Goal: Task Accomplishment & Management: Manage account settings

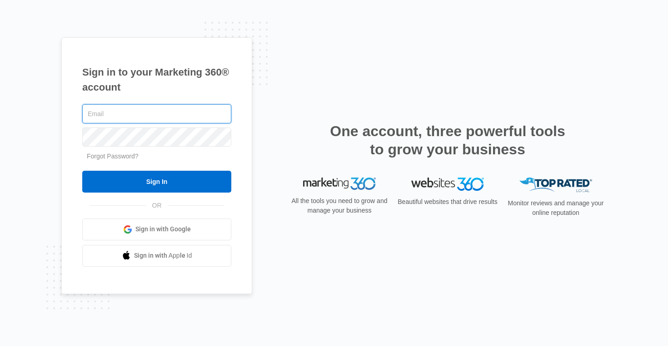
type input "[EMAIL_ADDRESS][DOMAIN_NAME]"
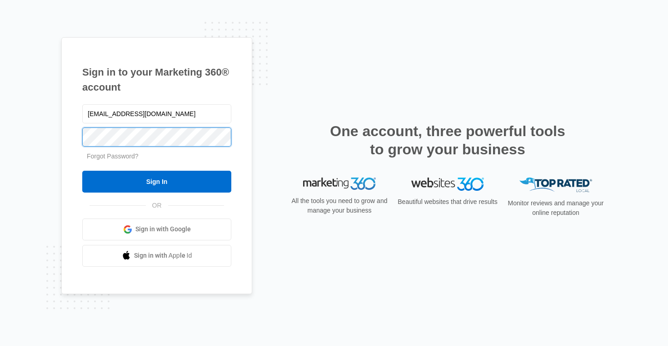
click at [157, 181] on input "Sign In" at bounding box center [156, 181] width 149 height 22
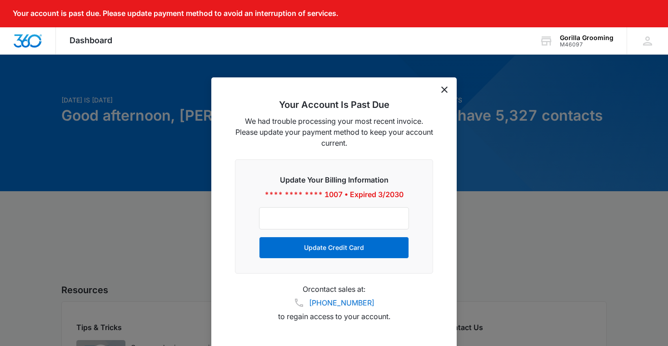
click at [444, 85] on div "Your Account Is Past Due We had trouble processing your most recent invoice. Pl…" at bounding box center [334, 213] width 246 height 272
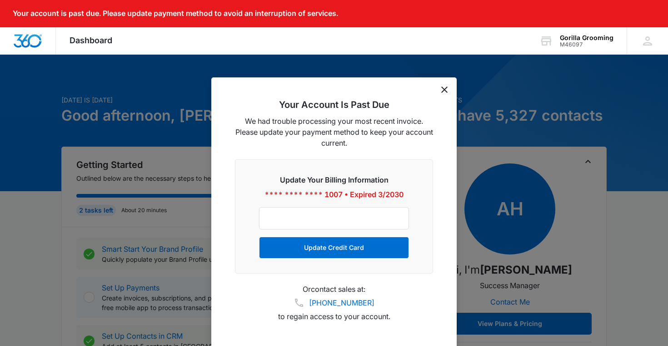
click at [445, 87] on icon "dismiss this dialog" at bounding box center [444, 89] width 6 height 6
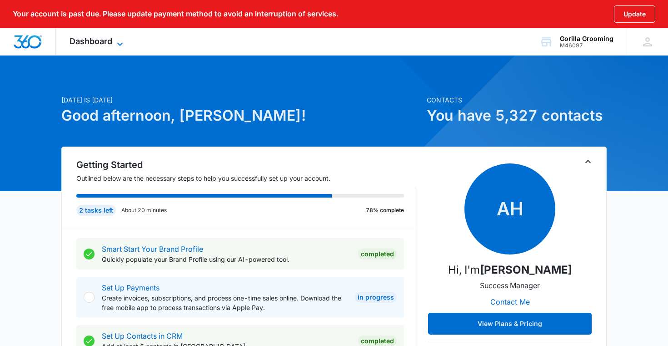
click at [97, 38] on span "Dashboard" at bounding box center [91, 41] width 43 height 10
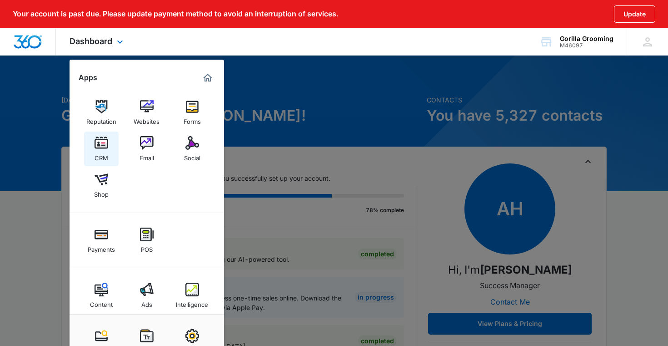
click at [100, 144] on img at bounding box center [102, 143] width 14 height 14
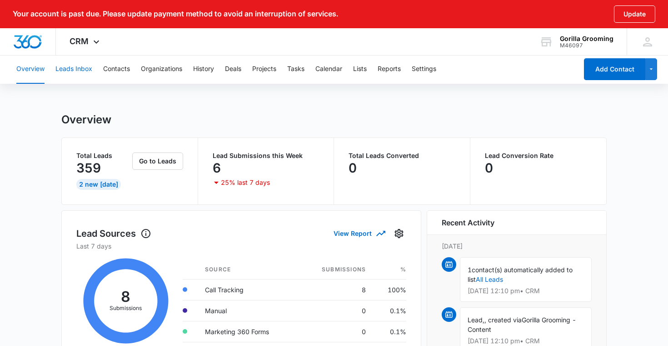
click at [76, 67] on button "Leads Inbox" at bounding box center [73, 69] width 37 height 29
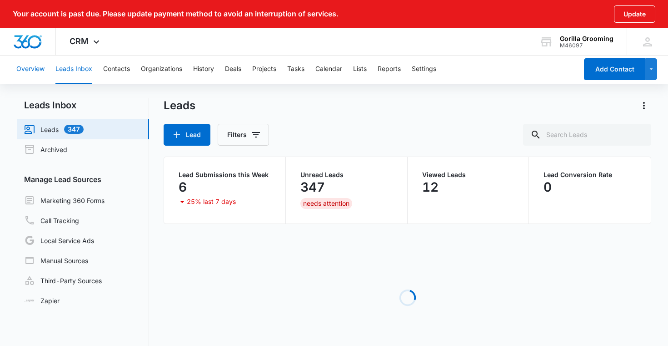
click at [34, 66] on button "Overview" at bounding box center [30, 69] width 28 height 29
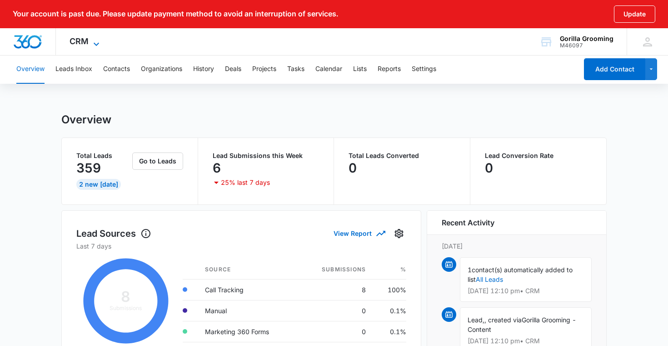
click at [91, 39] on icon at bounding box center [96, 44] width 11 height 11
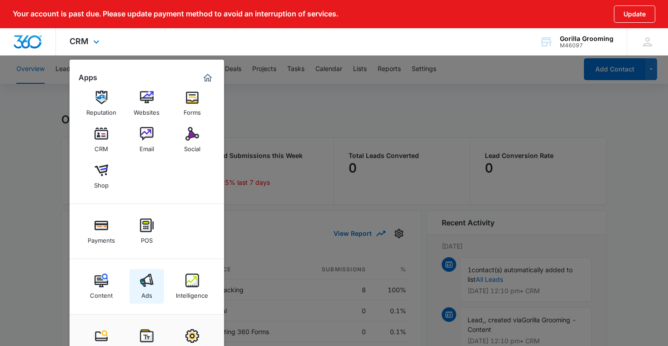
scroll to position [9, 0]
click at [144, 284] on img at bounding box center [147, 280] width 14 height 14
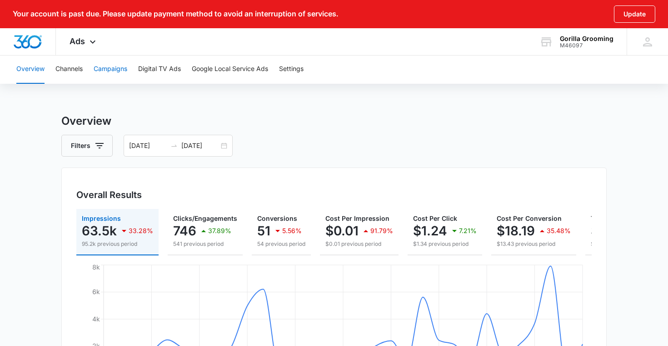
click at [115, 70] on button "Campaigns" at bounding box center [111, 69] width 34 height 29
click at [162, 69] on button "Digital TV Ads" at bounding box center [159, 69] width 43 height 29
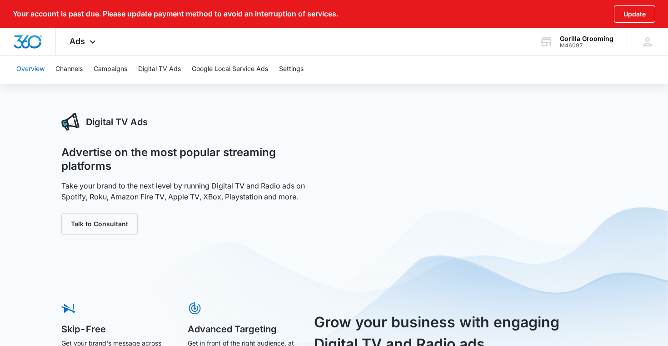
click at [33, 62] on button "Overview" at bounding box center [30, 69] width 28 height 29
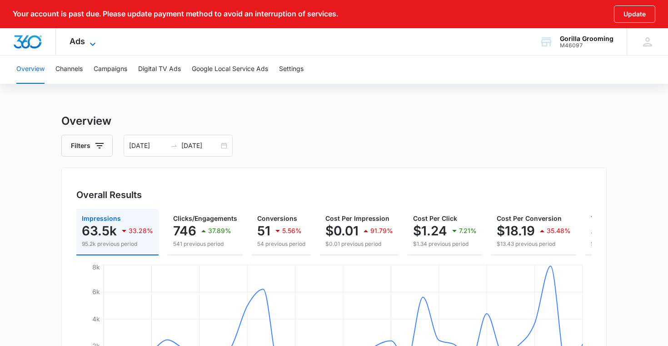
click at [83, 39] on span "Ads" at bounding box center [77, 41] width 15 height 10
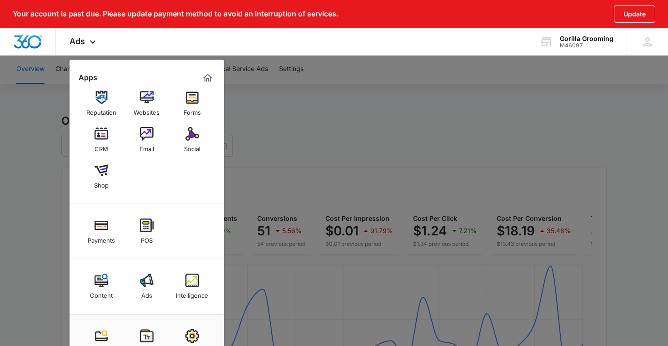
click at [247, 110] on div at bounding box center [334, 173] width 668 height 346
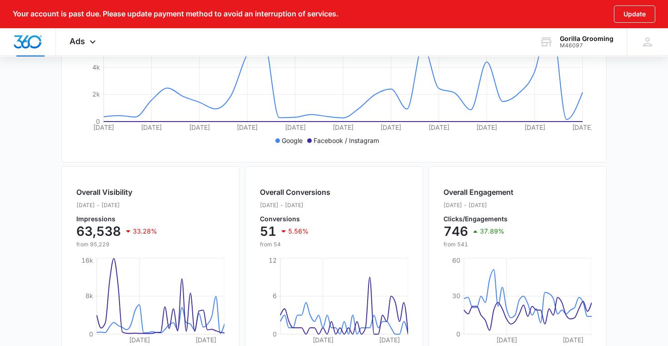
scroll to position [254, 0]
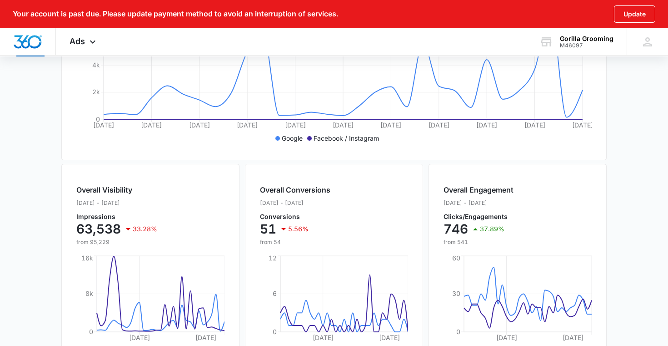
click at [336, 139] on p "Facebook / Instagram" at bounding box center [346, 138] width 65 height 10
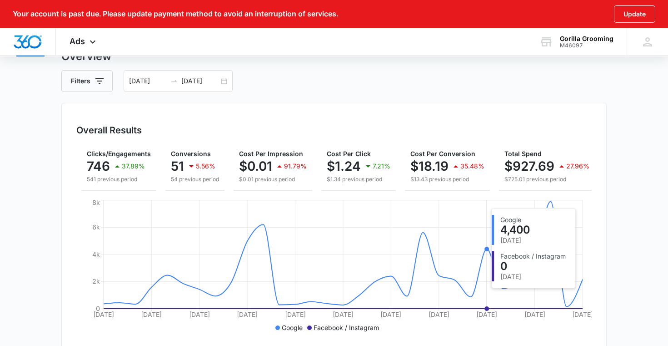
scroll to position [0, 0]
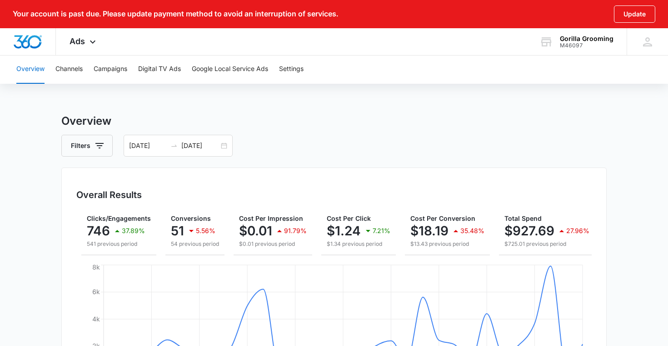
click at [231, 70] on button "Google Local Service Ads" at bounding box center [230, 69] width 76 height 29
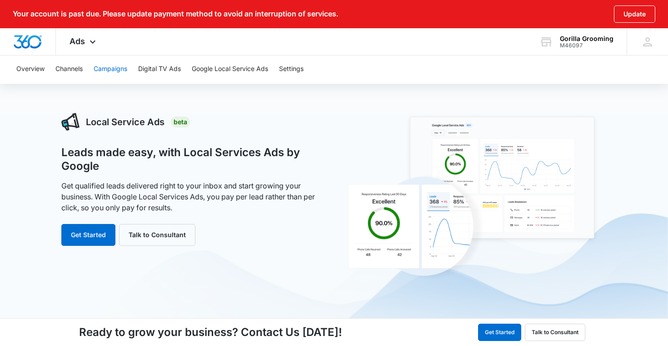
click at [115, 68] on button "Campaigns" at bounding box center [111, 69] width 34 height 29
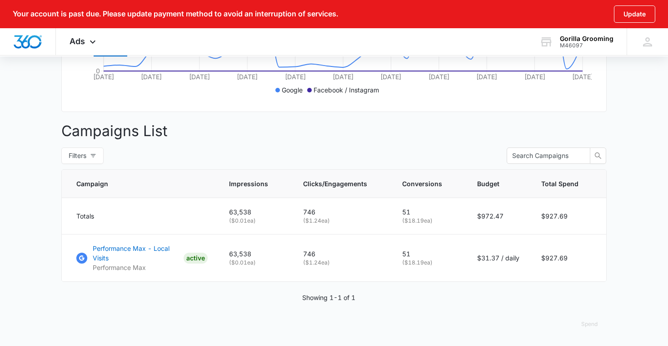
click at [269, 298] on div "Showing 1-1 of 1" at bounding box center [334, 297] width 546 height 10
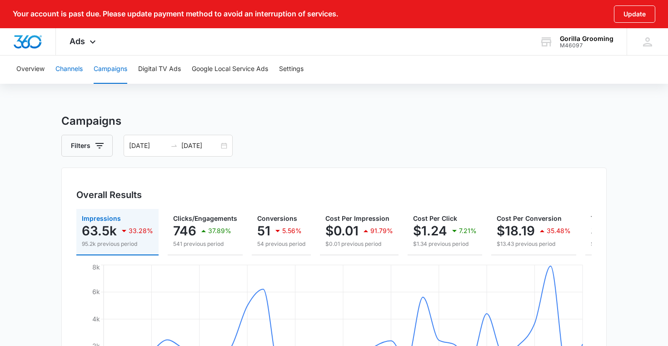
click at [67, 71] on button "Channels" at bounding box center [68, 69] width 27 height 29
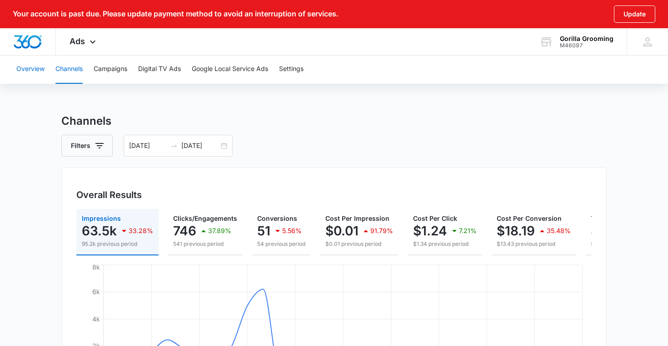
click at [31, 70] on button "Overview" at bounding box center [30, 69] width 28 height 29
